Goal: Information Seeking & Learning: Learn about a topic

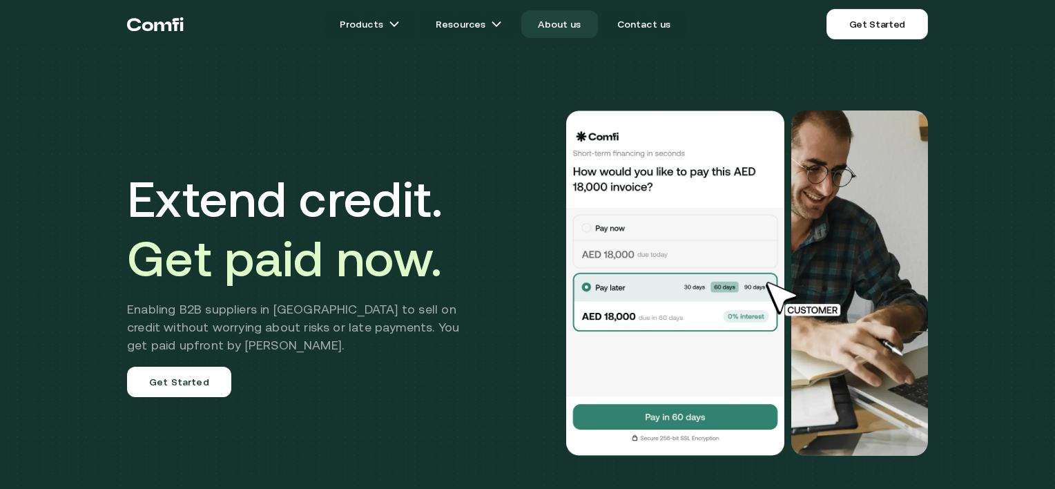
click at [580, 36] on link "About us" at bounding box center [559, 24] width 76 height 28
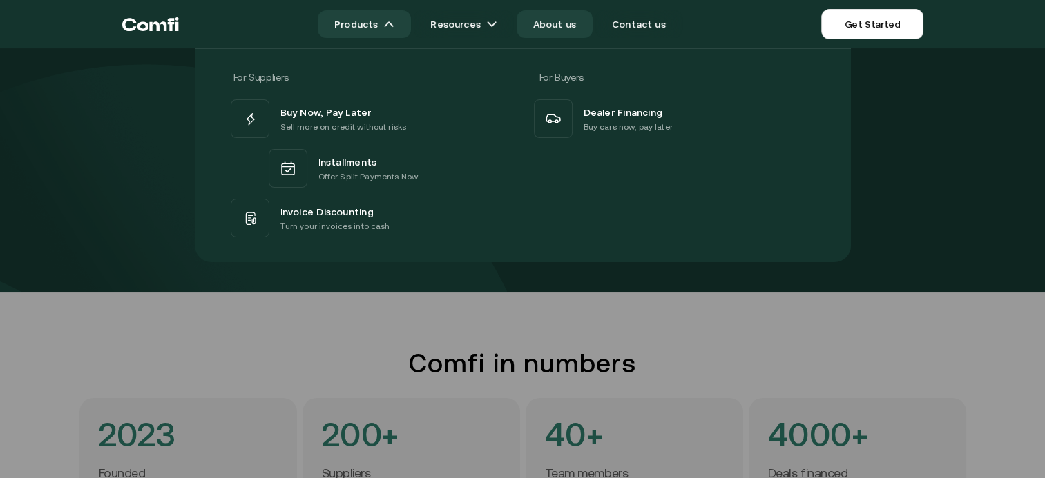
click at [377, 18] on link "Products" at bounding box center [364, 24] width 93 height 28
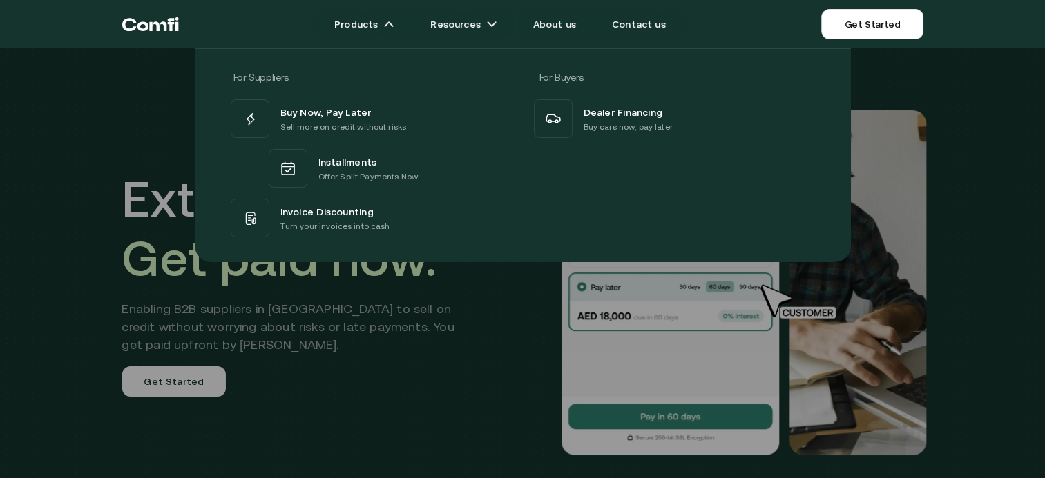
click at [135, 28] on icon "Return to the top of the Comfi home page" at bounding box center [150, 23] width 57 height 41
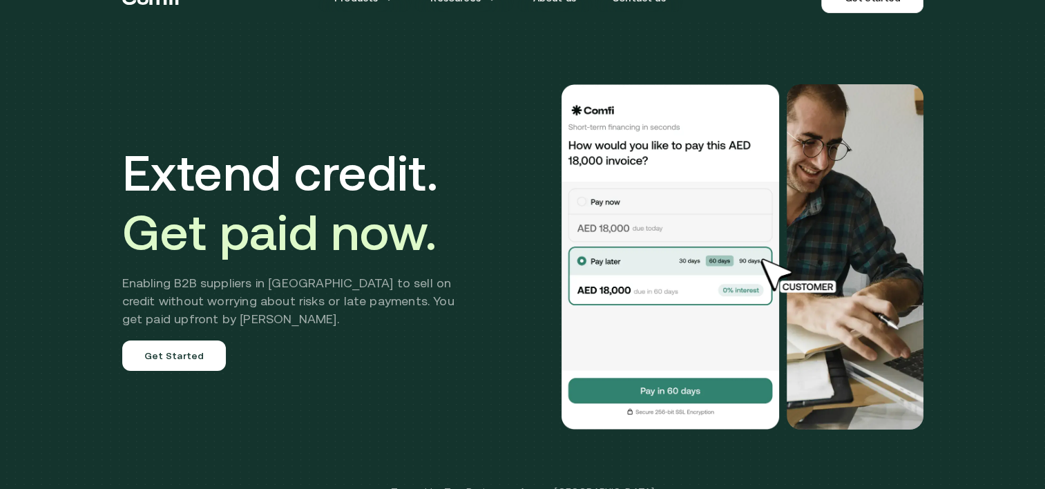
scroll to position [27, 0]
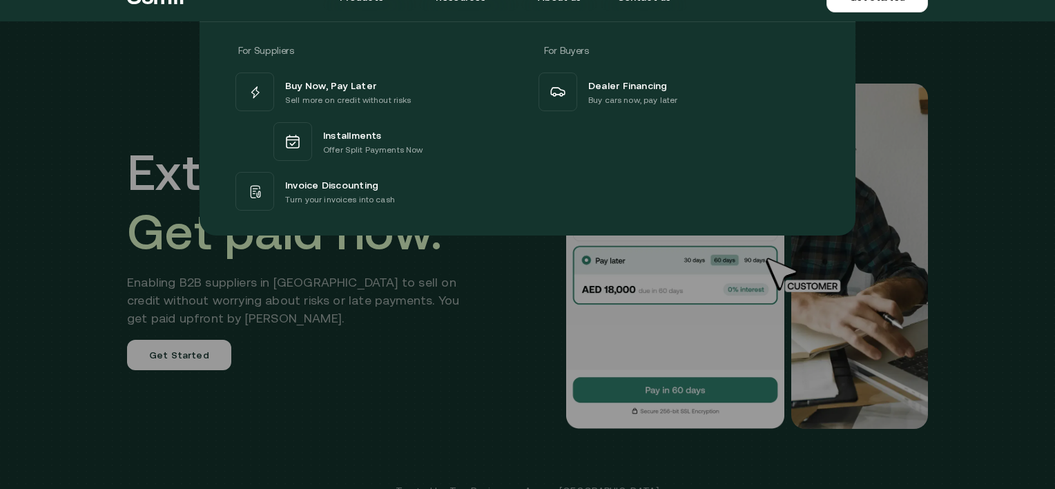
click at [439, 358] on div at bounding box center [527, 265] width 1055 height 489
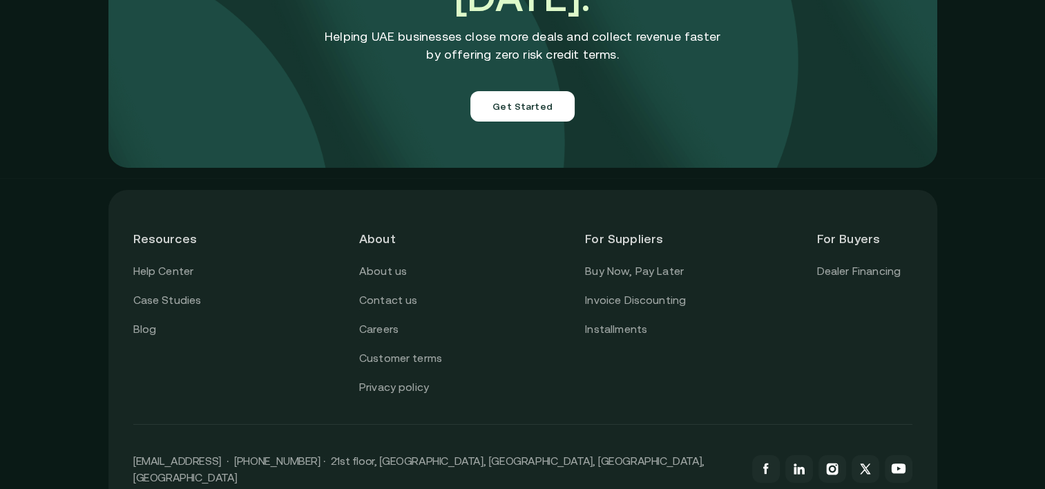
scroll to position [4971, 0]
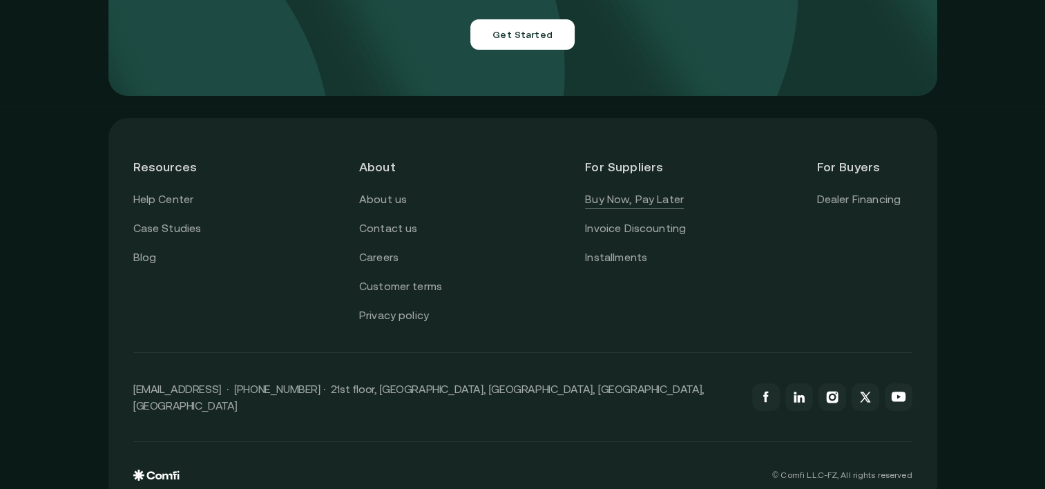
click at [635, 191] on link "Buy Now, Pay Later" at bounding box center [634, 200] width 99 height 18
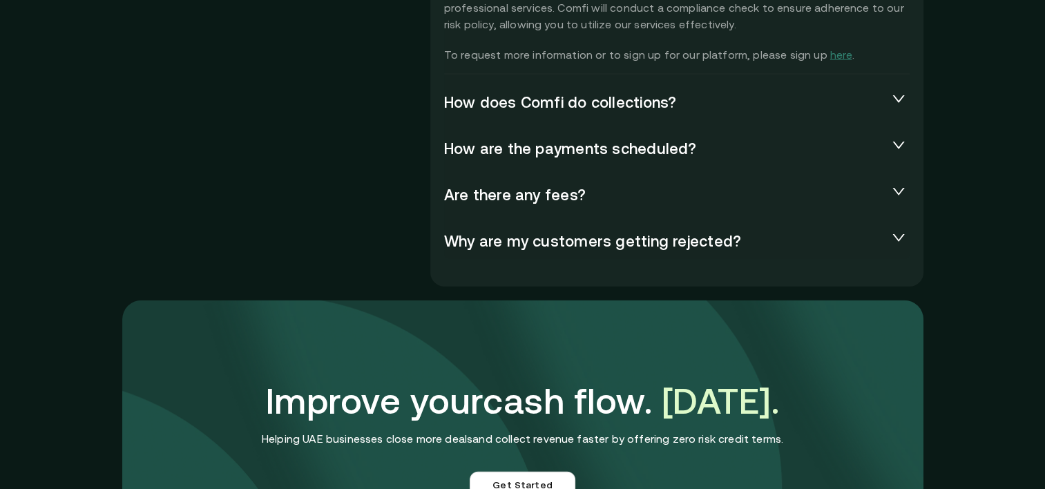
scroll to position [3176, 0]
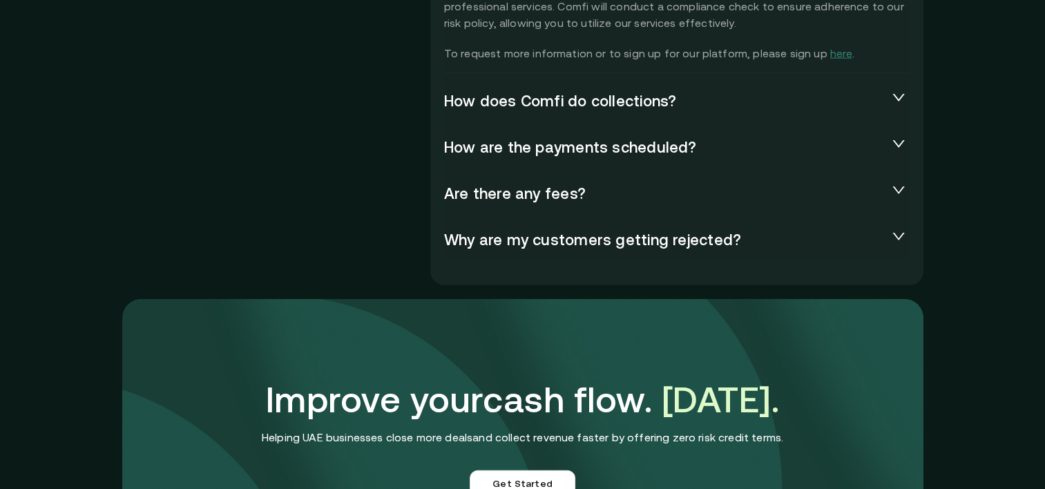
click at [557, 186] on span "Are there any fees?" at bounding box center [665, 193] width 443 height 19
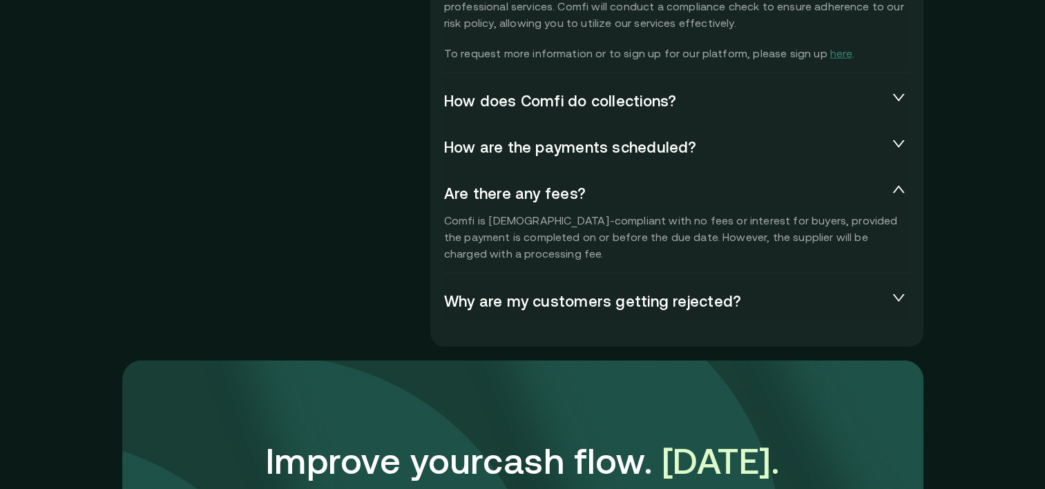
click at [557, 186] on span "Are there any fees?" at bounding box center [665, 193] width 443 height 19
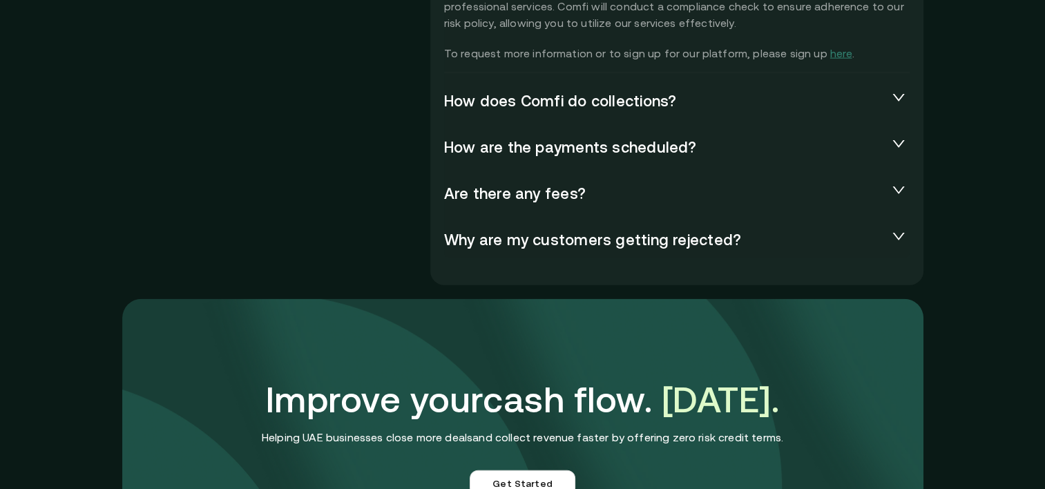
click at [577, 238] on span "Why are my customers getting rejected?" at bounding box center [665, 240] width 443 height 19
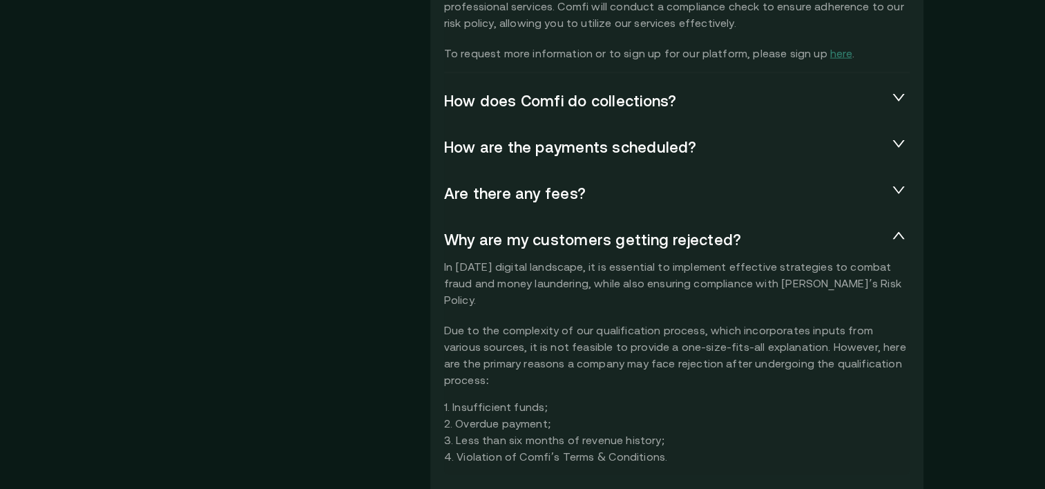
click at [544, 231] on span "Why are my customers getting rejected?" at bounding box center [665, 240] width 443 height 19
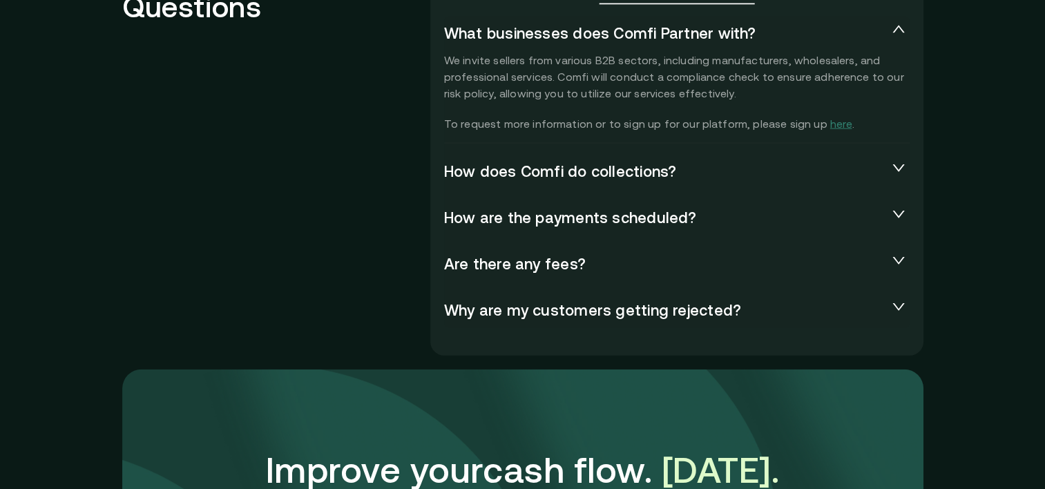
scroll to position [3104, 0]
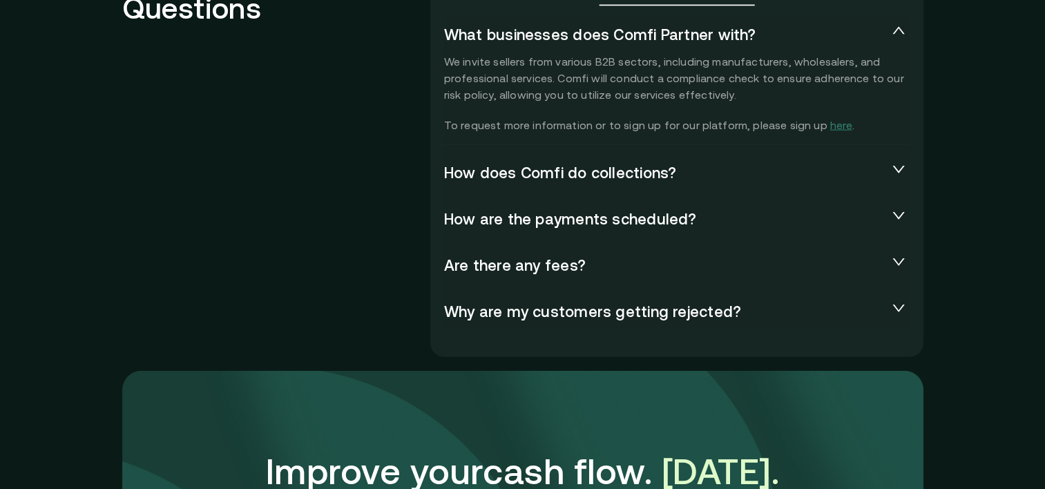
click at [552, 180] on span "How does Comfi do collections?" at bounding box center [665, 173] width 443 height 19
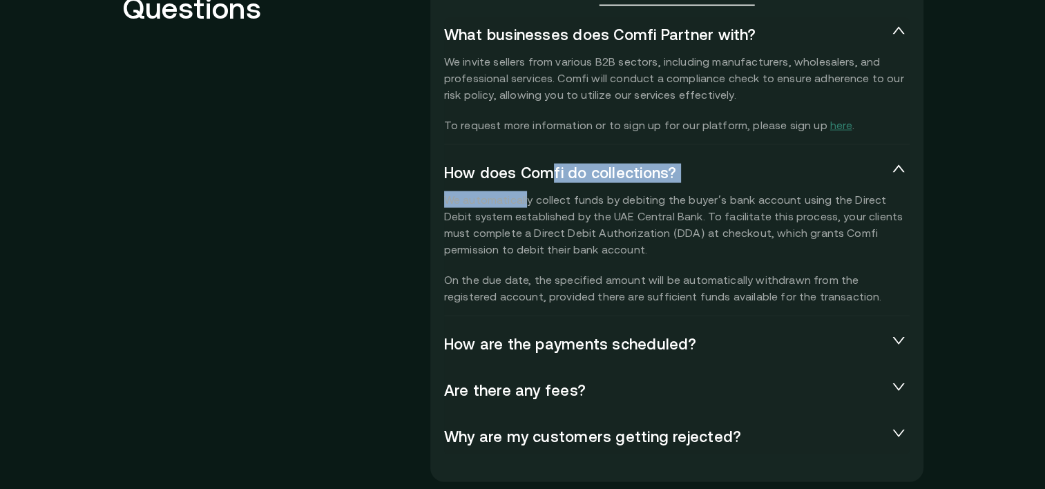
click at [528, 202] on div "How does Comfi do collections? We automatically collect funds by debiting the b…" at bounding box center [676, 235] width 465 height 161
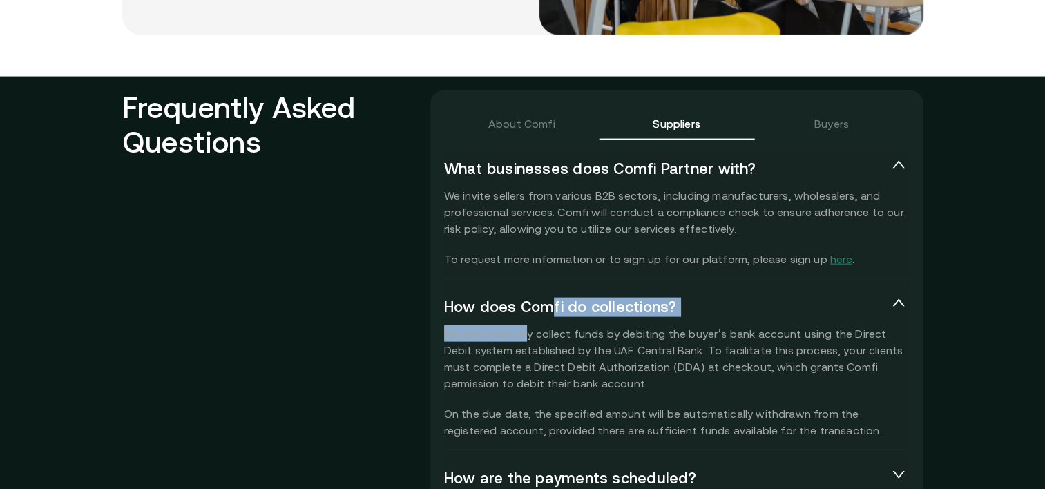
scroll to position [2970, 0]
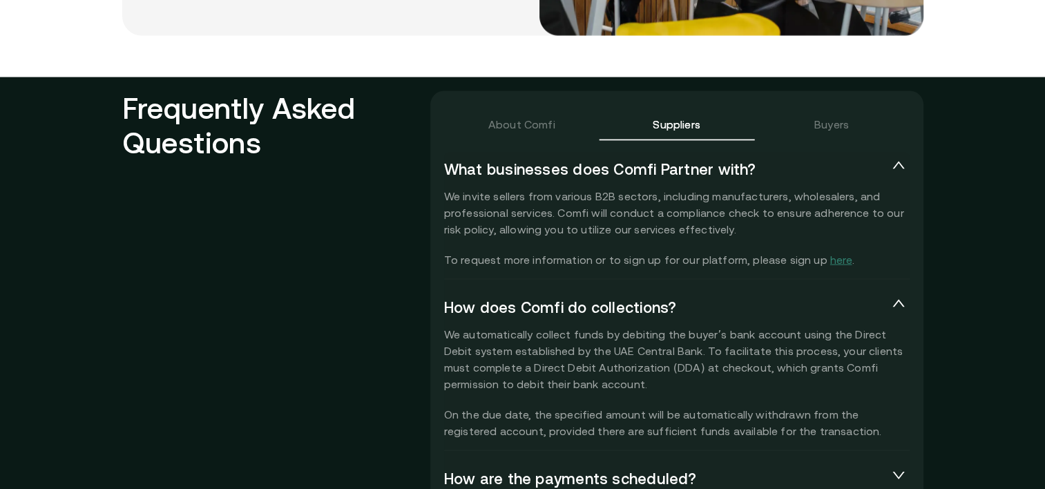
click at [809, 113] on div "Buyers" at bounding box center [831, 124] width 155 height 33
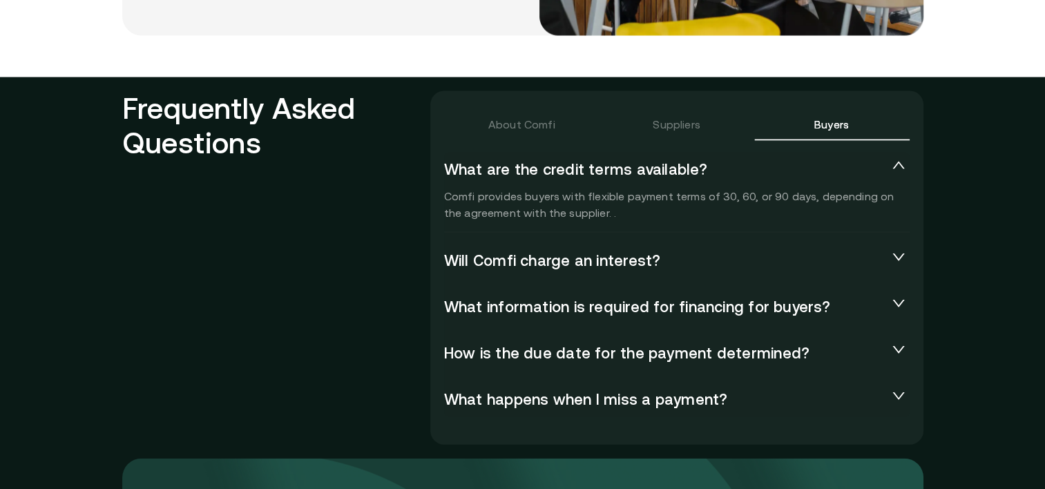
click at [644, 235] on div "What are the credit terms available? Comfi provides buyers with flexible paymen…" at bounding box center [676, 285] width 465 height 266
click at [641, 255] on span "Will Comfi charge an interest?" at bounding box center [665, 260] width 443 height 19
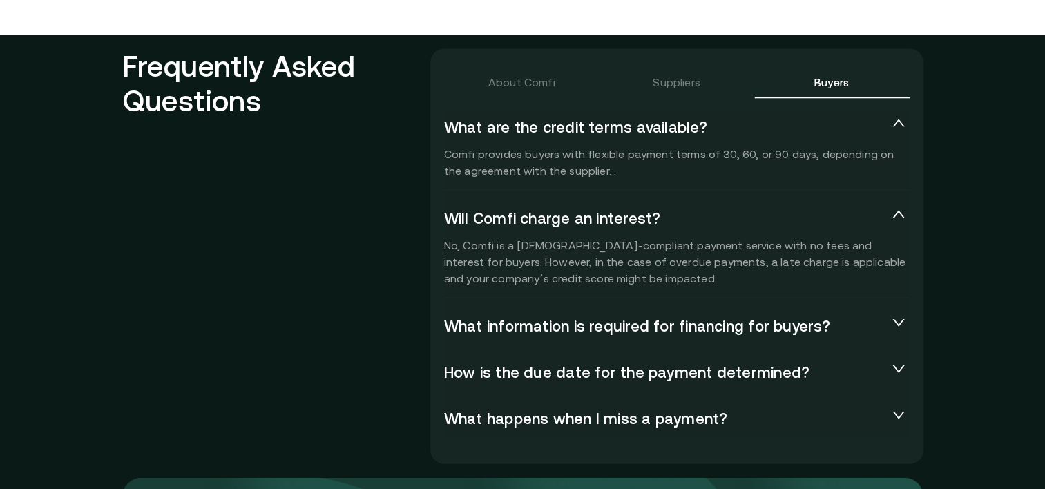
scroll to position [3011, 0]
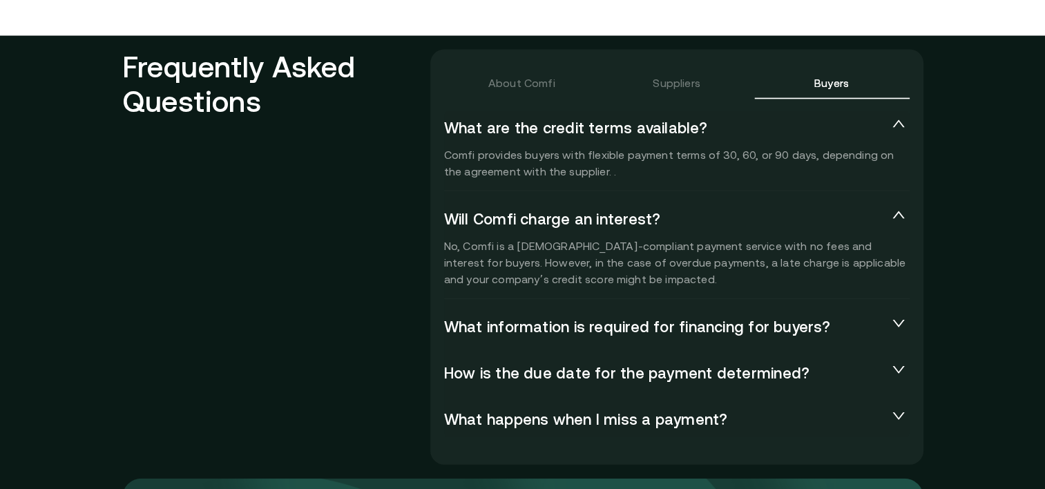
click at [530, 66] on div "About Comfi" at bounding box center [521, 82] width 155 height 33
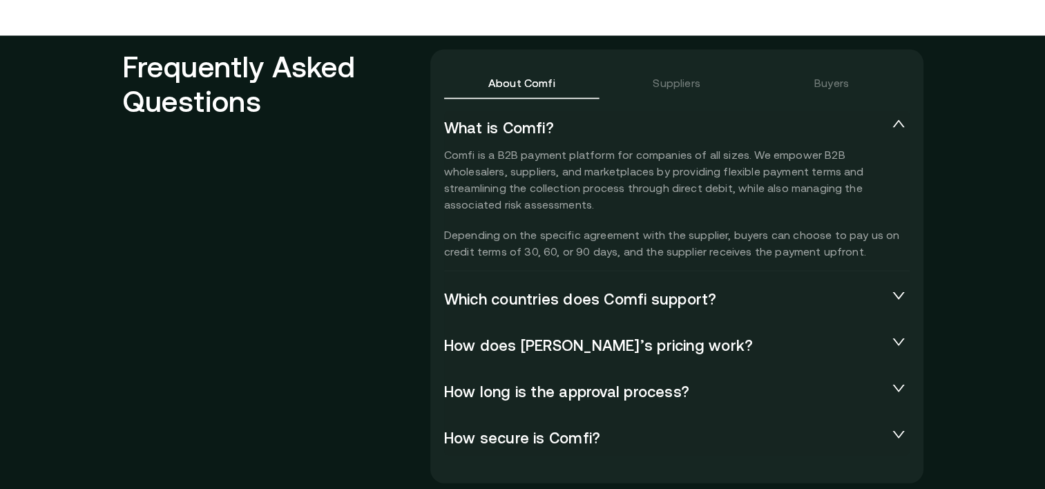
click at [532, 71] on div "About Comfi" at bounding box center [521, 82] width 155 height 33
click at [623, 303] on span "Which countries does Comfi support?" at bounding box center [665, 299] width 443 height 19
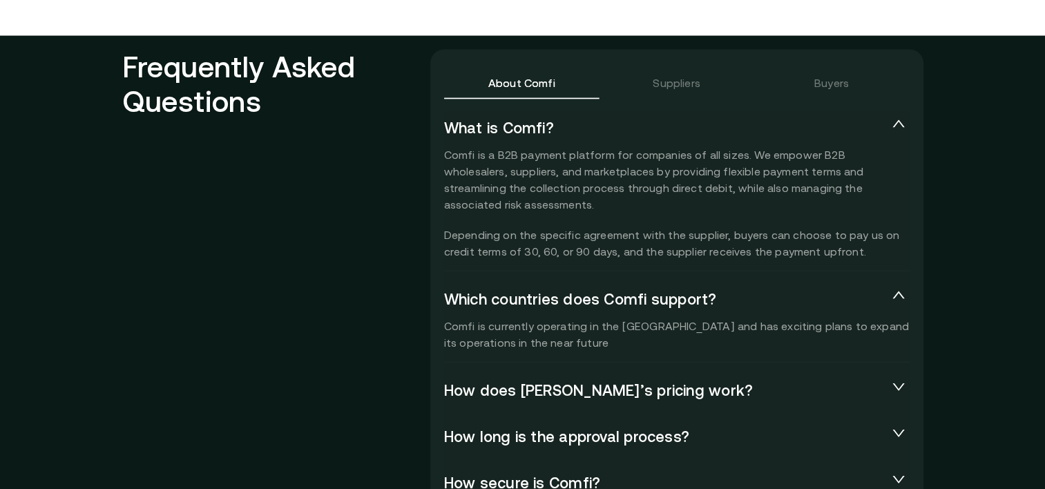
click at [623, 304] on span "Which countries does Comfi support?" at bounding box center [665, 299] width 443 height 19
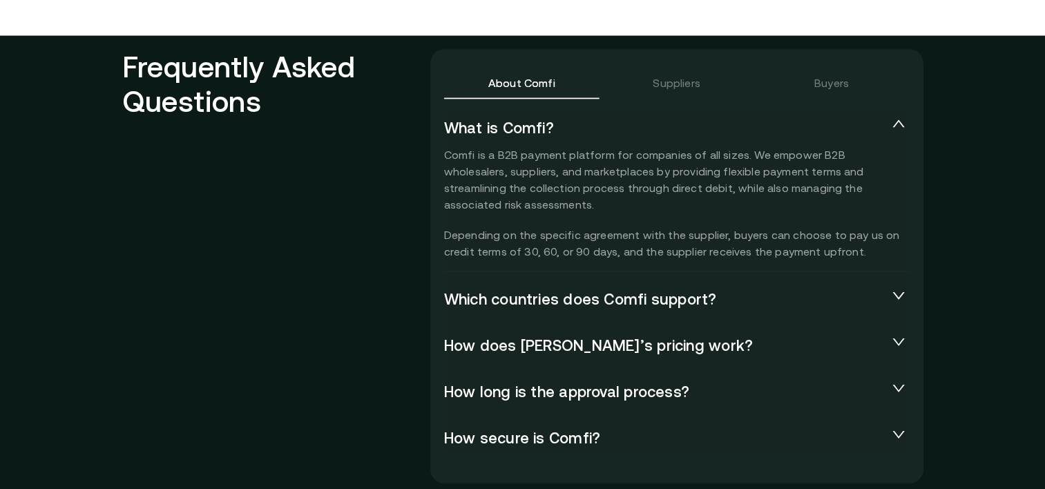
scroll to position [3066, 0]
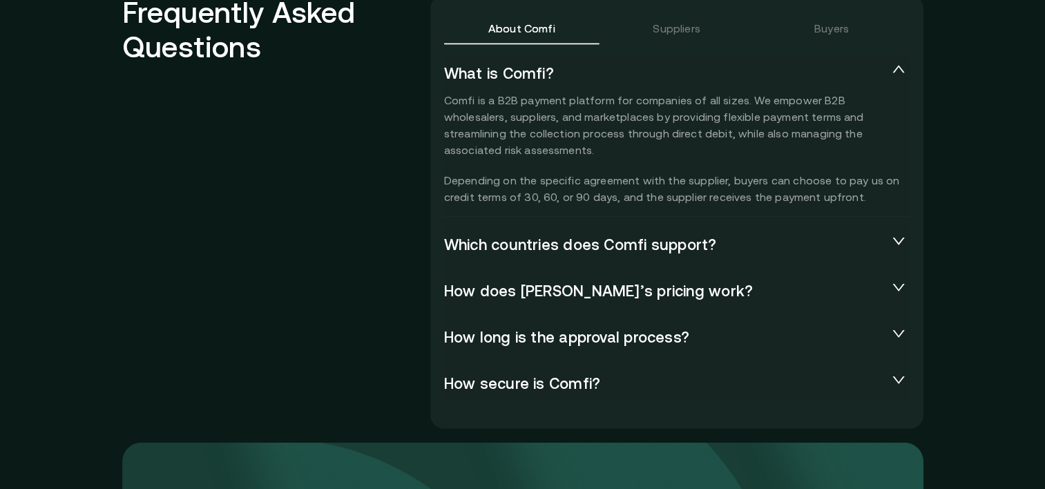
click at [599, 378] on span "How secure is Comfi?" at bounding box center [665, 383] width 443 height 19
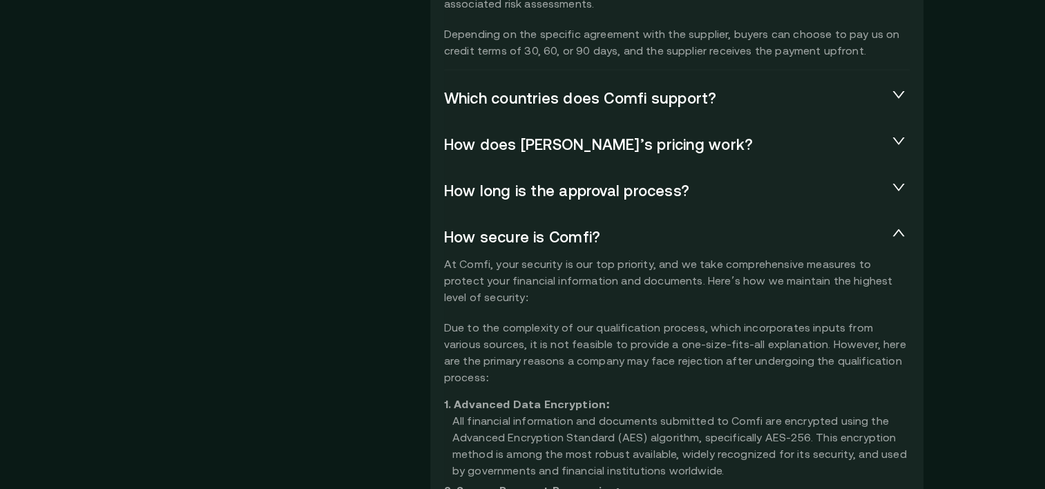
scroll to position [3214, 0]
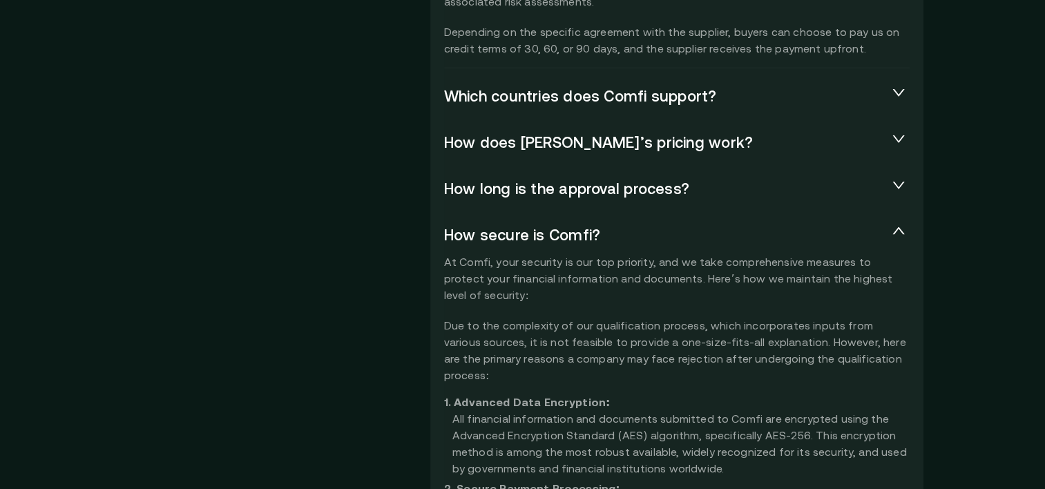
click at [556, 222] on div "How secure is Comfi?" at bounding box center [676, 235] width 465 height 36
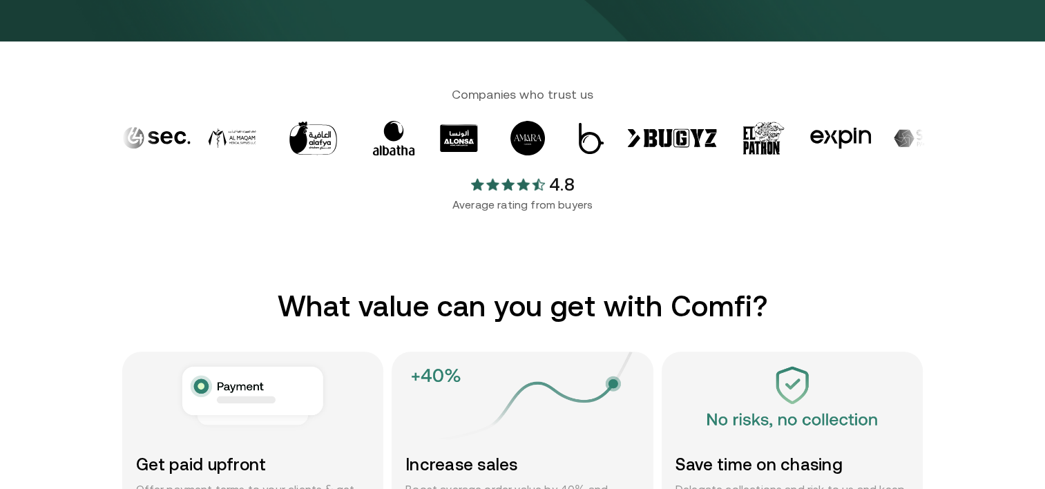
scroll to position [507, 0]
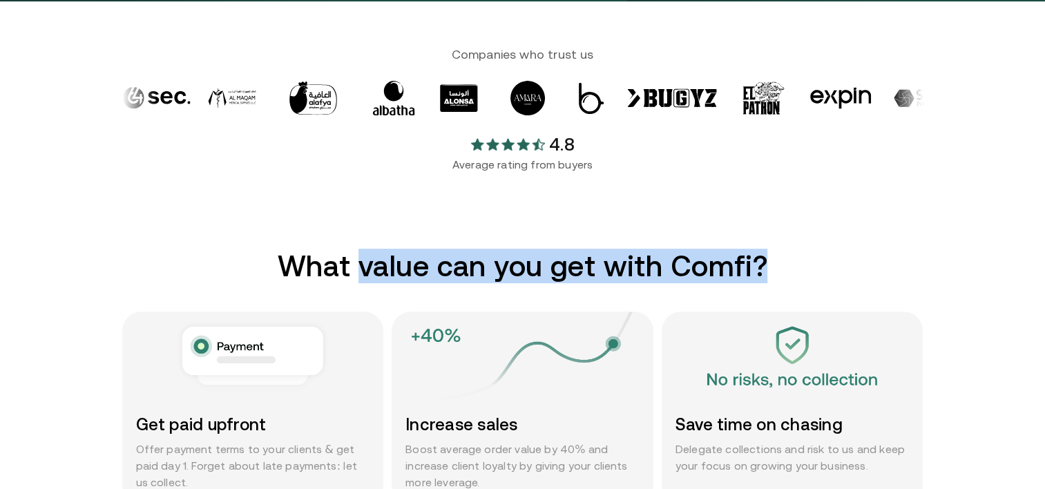
drag, startPoint x: 806, startPoint y: 282, endPoint x: 371, endPoint y: 264, distance: 436.0
click at [371, 264] on h2 "What value can you get with Comfi?" at bounding box center [522, 266] width 801 height 35
drag, startPoint x: 371, startPoint y: 264, endPoint x: 408, endPoint y: 262, distance: 37.3
click at [408, 262] on h2 "What value can you get with Comfi?" at bounding box center [522, 266] width 801 height 35
click at [820, 270] on h2 "What value can you get with Comfi?" at bounding box center [522, 266] width 801 height 35
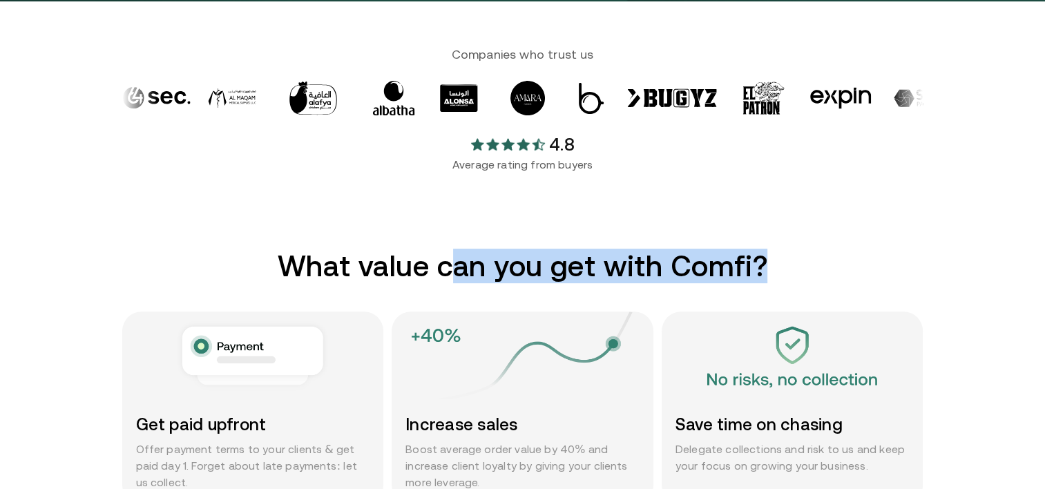
drag, startPoint x: 779, startPoint y: 268, endPoint x: 460, endPoint y: 265, distance: 319.0
click at [460, 265] on h2 "What value can you get with Comfi?" at bounding box center [522, 266] width 801 height 35
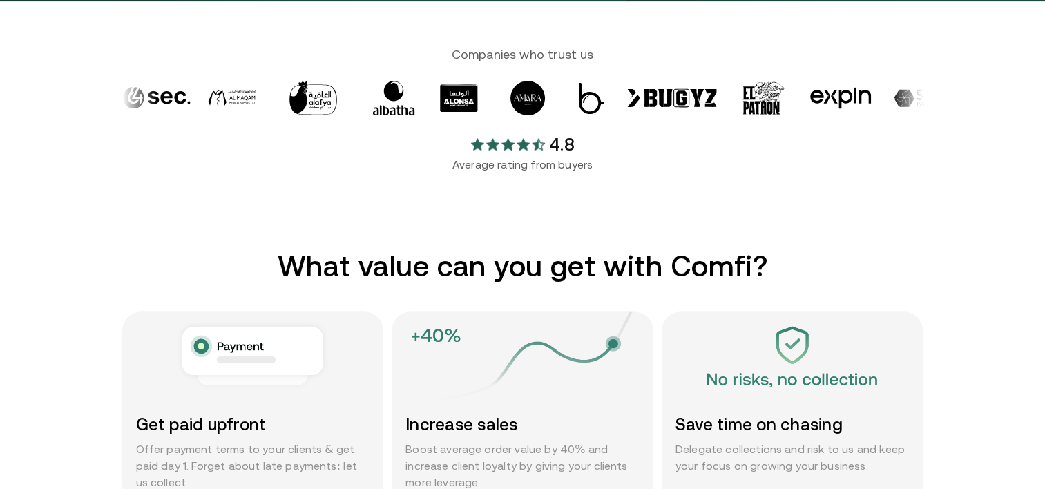
click at [357, 282] on h2 "What value can you get with Comfi?" at bounding box center [522, 266] width 801 height 35
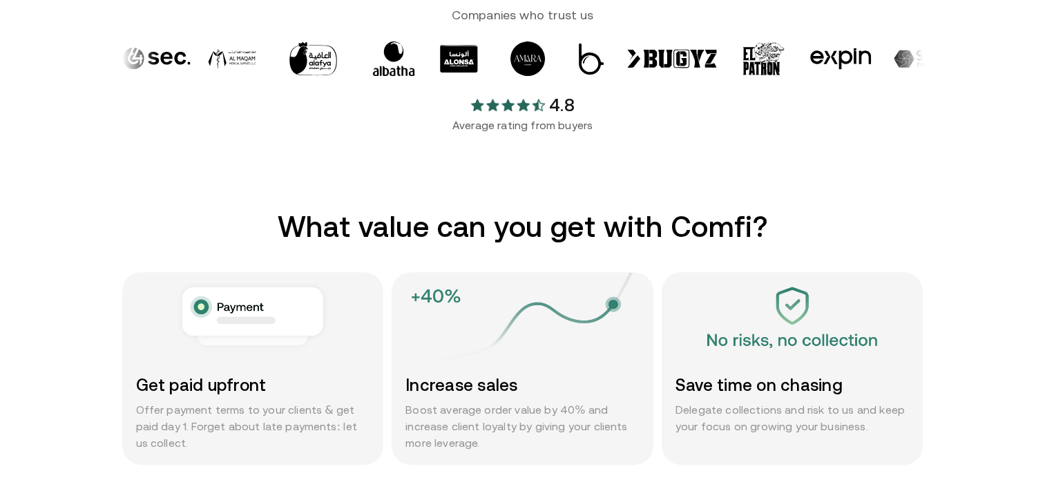
scroll to position [545, 0]
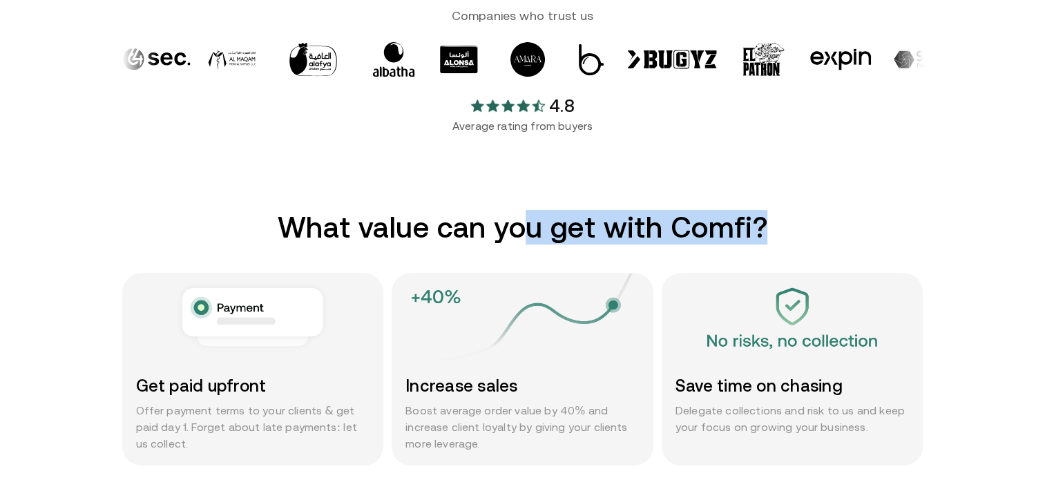
drag, startPoint x: 771, startPoint y: 240, endPoint x: 535, endPoint y: 228, distance: 235.8
click at [535, 228] on h2 "What value can you get with Comfi?" at bounding box center [522, 227] width 801 height 35
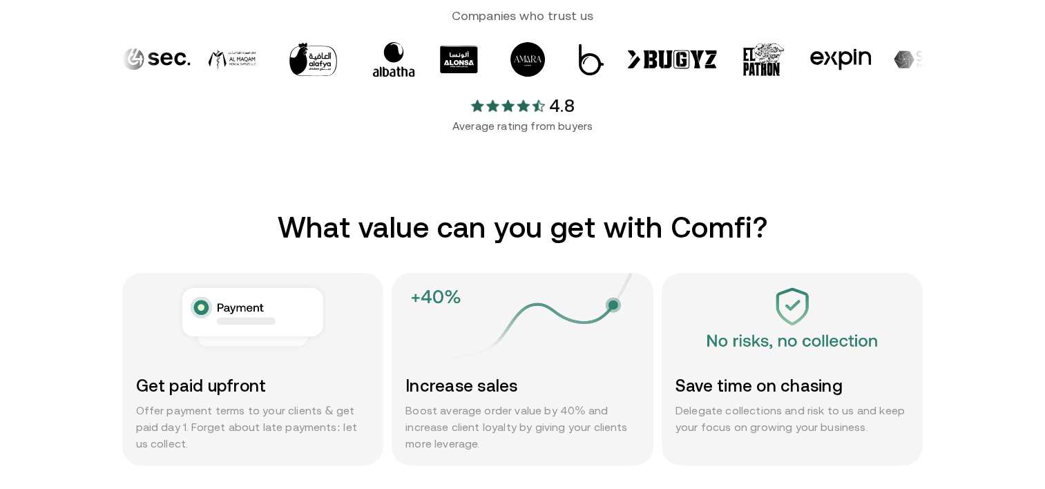
drag, startPoint x: 535, startPoint y: 228, endPoint x: 573, endPoint y: 247, distance: 42.6
click at [573, 247] on div "What value can you get with Comfi? Get paid upfront Offer payment terms to your…" at bounding box center [522, 337] width 801 height 255
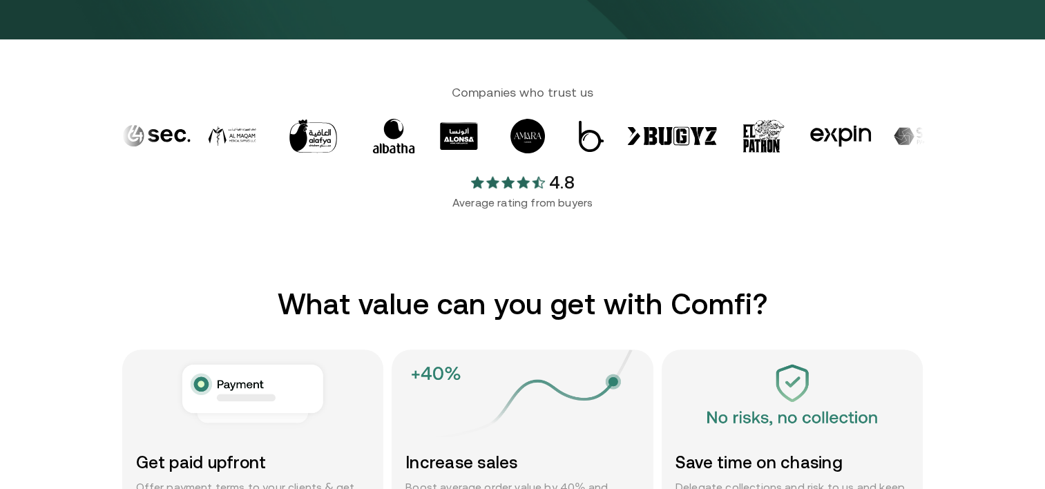
scroll to position [486, 0]
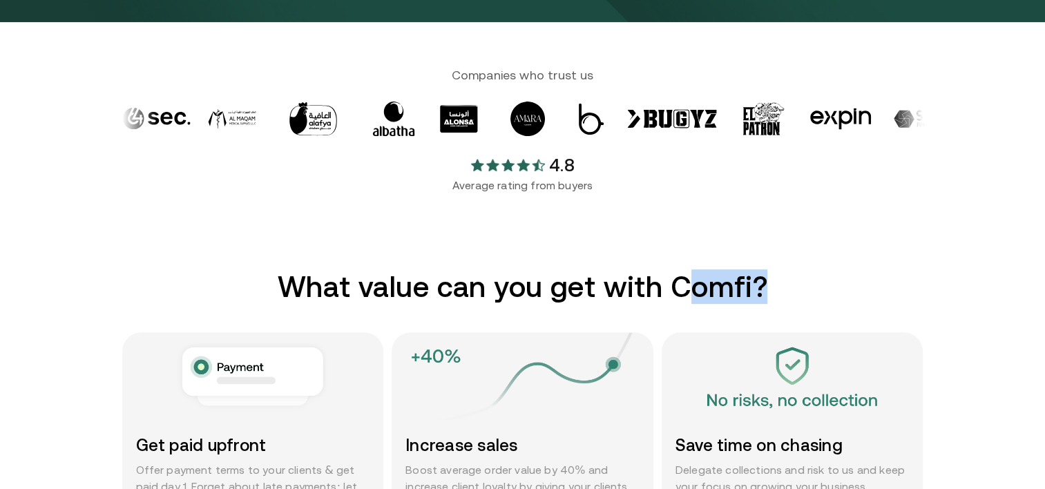
drag, startPoint x: 771, startPoint y: 286, endPoint x: 686, endPoint y: 286, distance: 84.9
click at [686, 286] on h2 "What value can you get with Comfi?" at bounding box center [522, 286] width 801 height 35
drag, startPoint x: 686, startPoint y: 286, endPoint x: 635, endPoint y: 249, distance: 63.8
click at [635, 249] on section "Companies who trust us 4.8 Average rating from buyers" at bounding box center [522, 145] width 1045 height 247
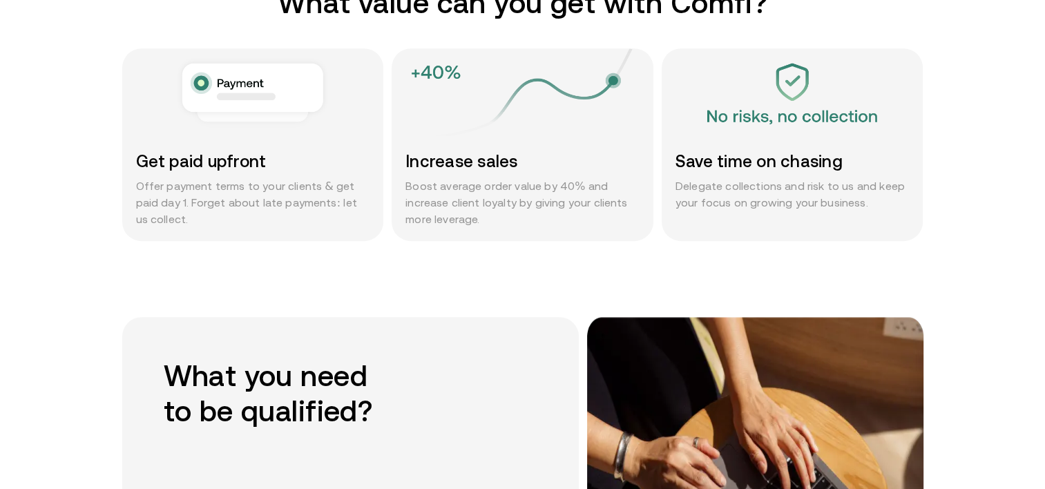
scroll to position [917, 0]
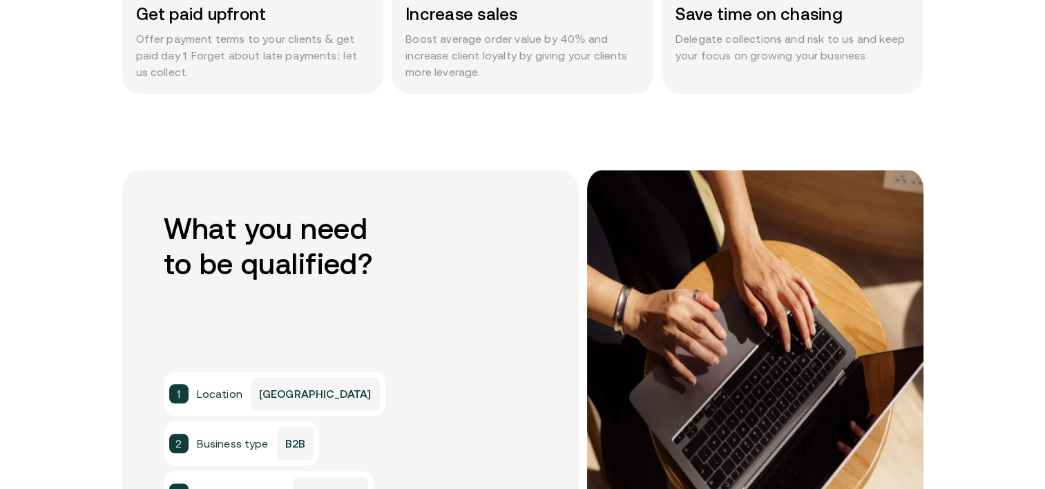
drag, startPoint x: 1041, startPoint y: 393, endPoint x: 647, endPoint y: 260, distance: 415.9
click at [647, 260] on section "What you need to be qualified? 1 Location UAE 2 Business type B2B 3 Monthly tur…" at bounding box center [522, 401] width 1045 height 463
drag, startPoint x: 647, startPoint y: 260, endPoint x: 754, endPoint y: 151, distance: 152.8
click at [754, 151] on section "What value can you get with Comfi? Get paid upfront Offer payment terms to your…" at bounding box center [522, 3] width 1045 height 331
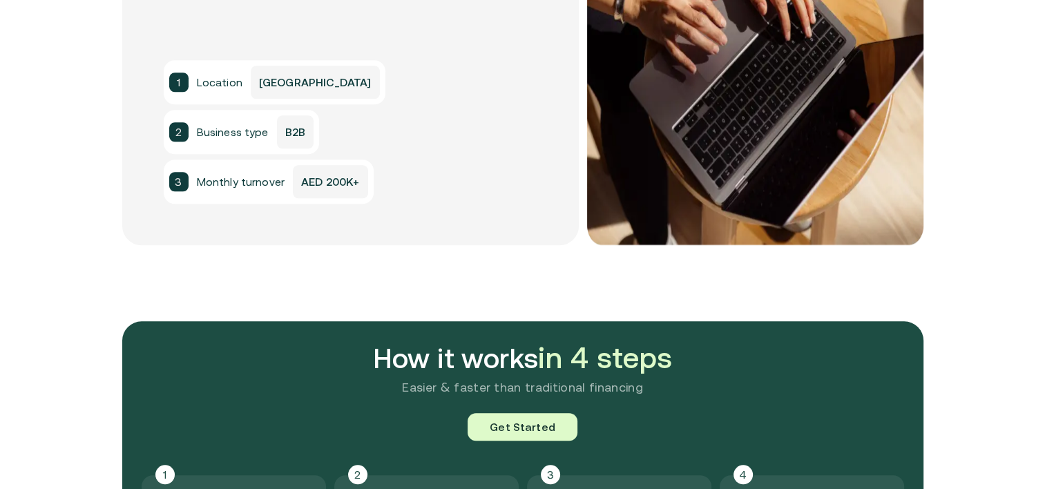
scroll to position [1229, 0]
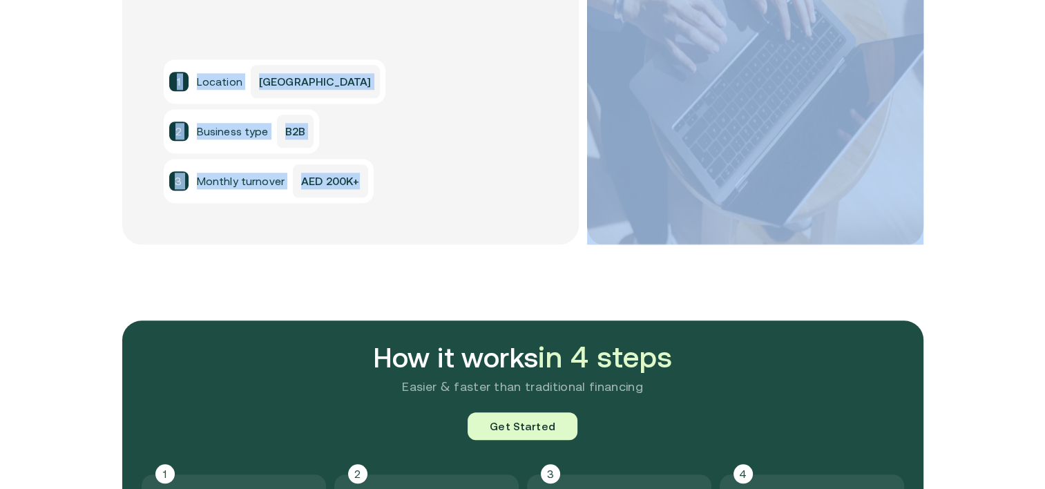
drag, startPoint x: 896, startPoint y: 266, endPoint x: 395, endPoint y: 283, distance: 500.9
click at [395, 283] on section "What you need to be qualified? 1 Location UAE 2 Business type B2B 3 Monthly tur…" at bounding box center [522, 89] width 1045 height 463
drag, startPoint x: 395, startPoint y: 283, endPoint x: 408, endPoint y: 296, distance: 18.1
click at [408, 296] on section "What you need to be qualified? 1 Location UAE 2 Business type B2B 3 Monthly tur…" at bounding box center [522, 89] width 1045 height 463
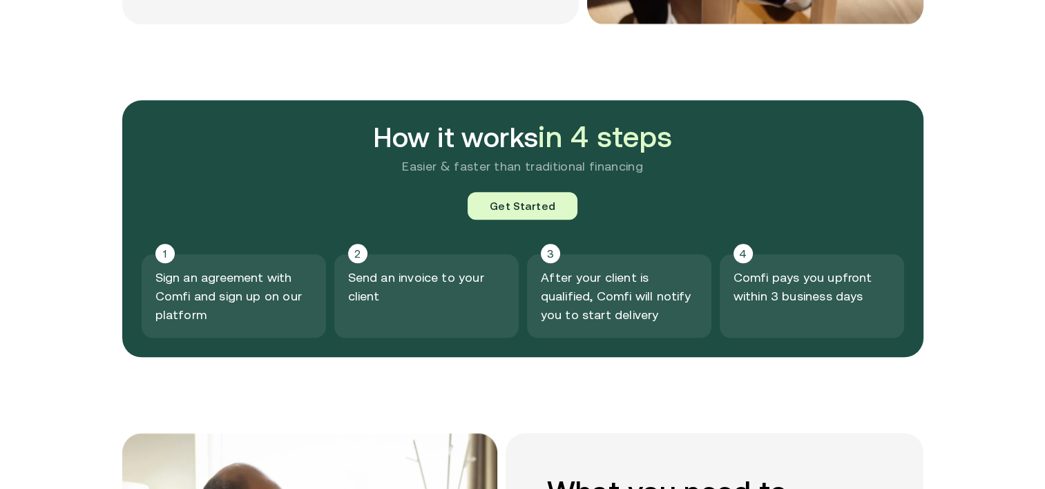
click at [500, 391] on section "How it works in 4 steps Easier & faster than traditional financing Get Started …" at bounding box center [522, 266] width 1045 height 333
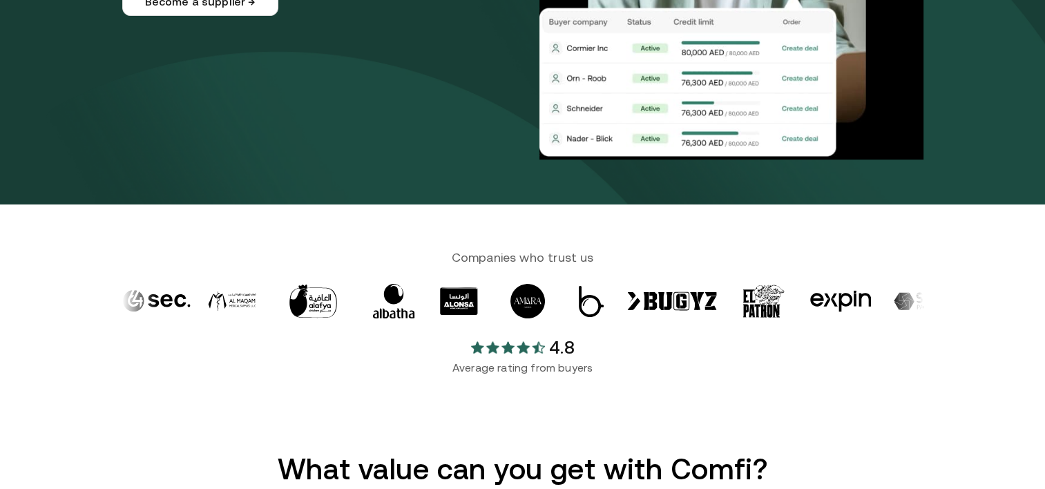
scroll to position [304, 0]
click at [735, 345] on div "4.8" at bounding box center [522, 347] width 801 height 23
